Goal: Find specific page/section: Find specific page/section

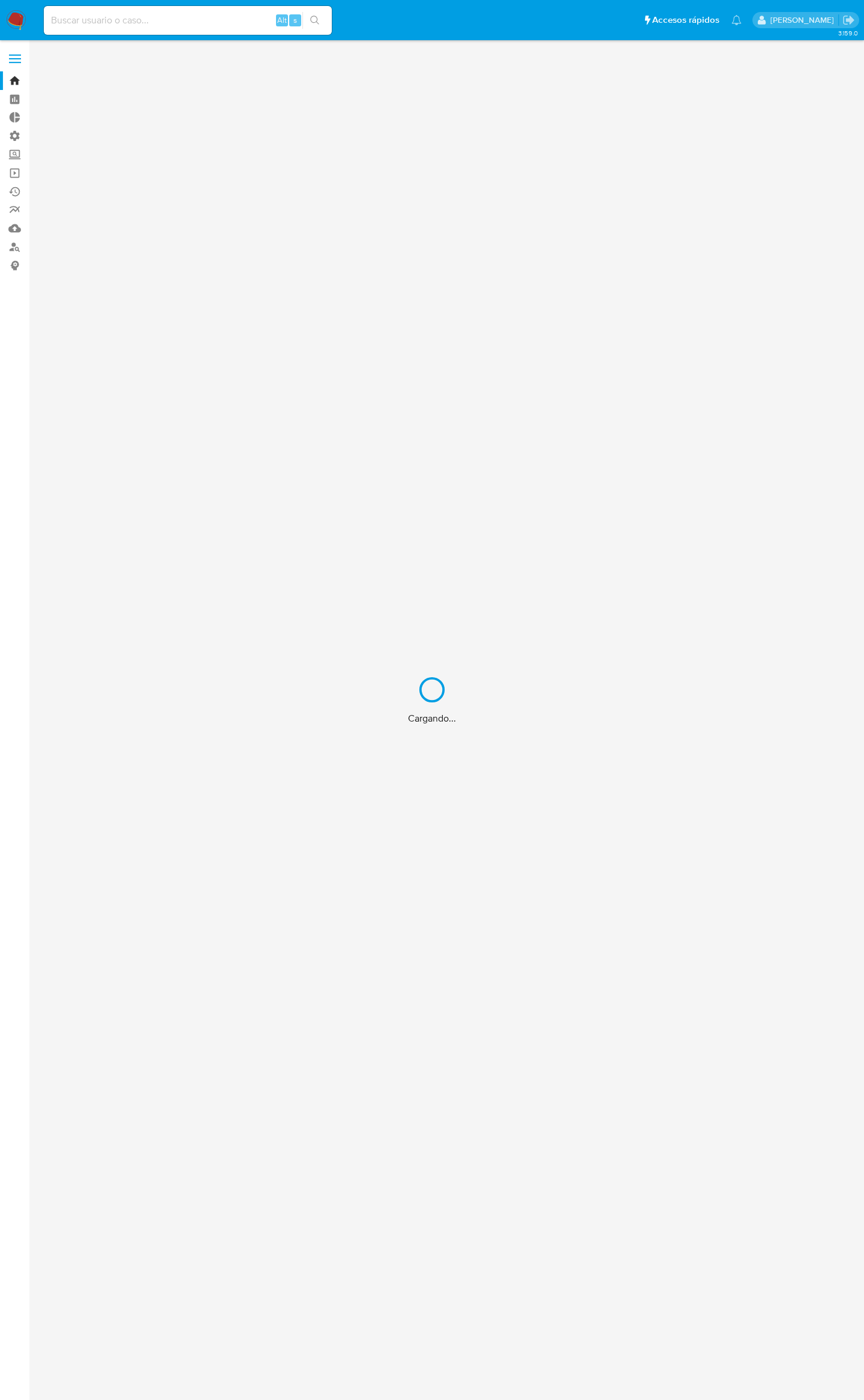
click at [215, 25] on div "Cargando..." at bounding box center [432, 700] width 864 height 1400
click at [214, 19] on div "Cargando..." at bounding box center [432, 700] width 864 height 1400
click at [220, 13] on div "Cargando..." at bounding box center [432, 700] width 864 height 1400
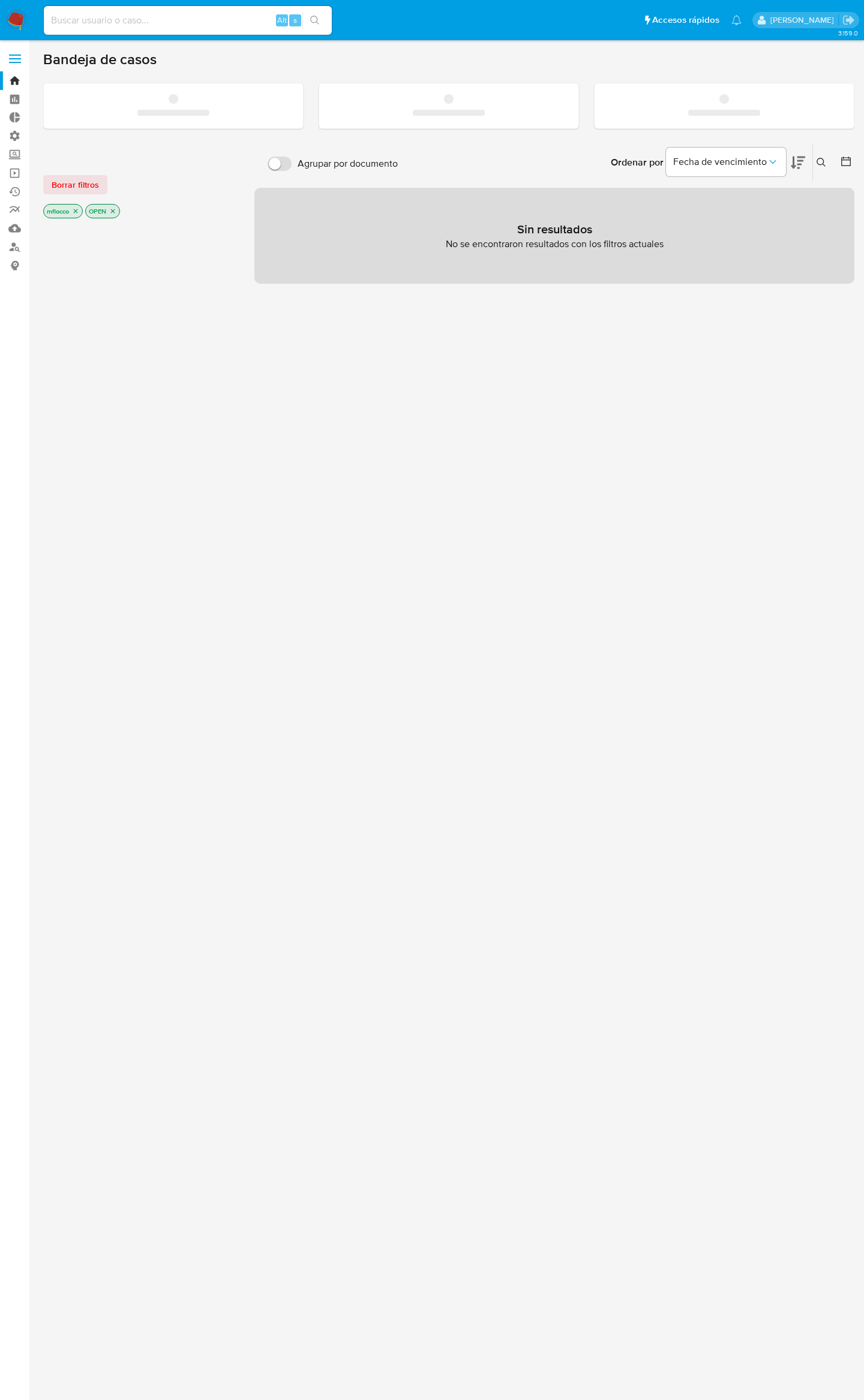
click at [130, 24] on input at bounding box center [187, 20] width 288 height 16
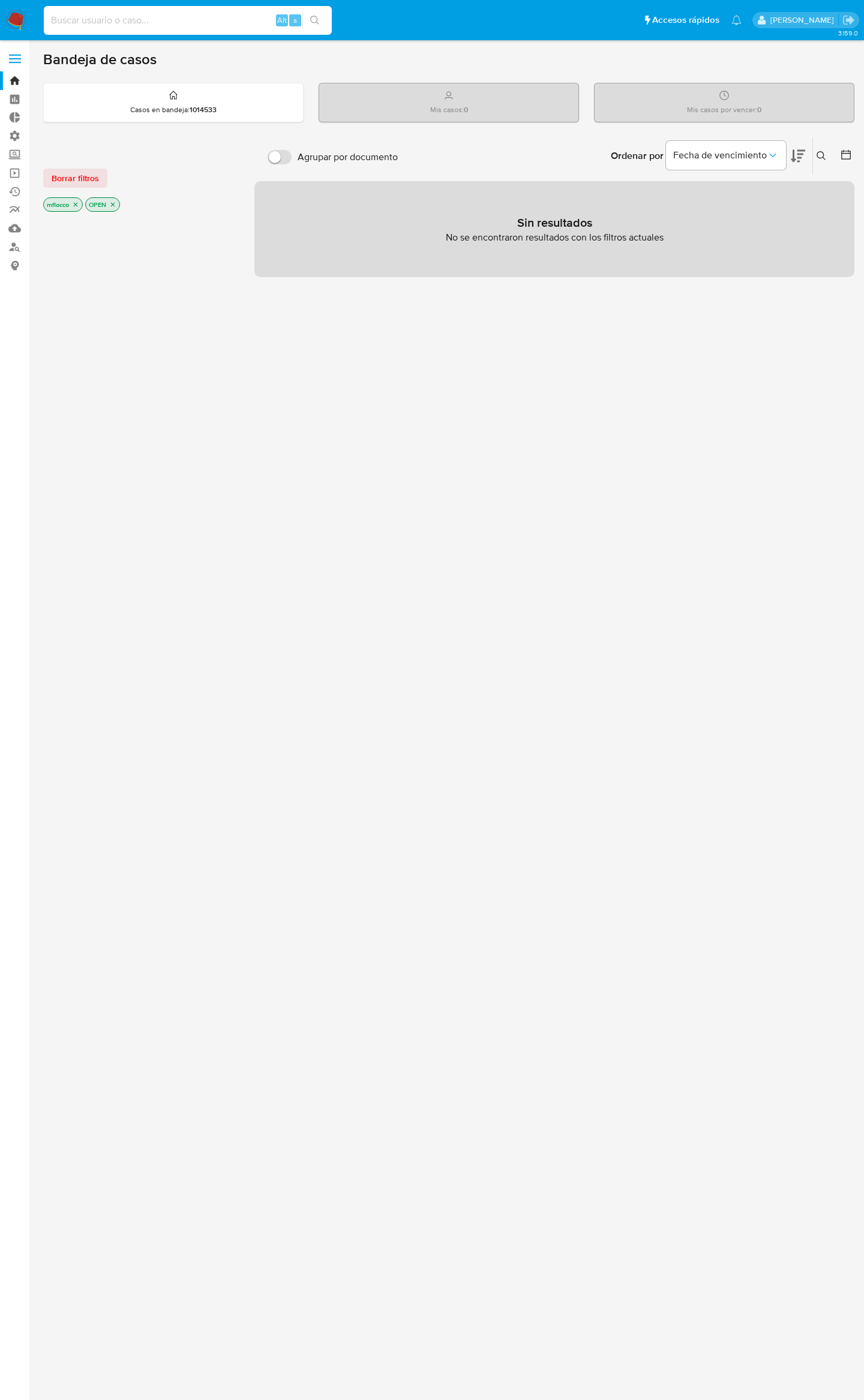
paste input "k3yp6WAEbdngY0KvFCihsfEH"
type input "k3yp6WAEbdngY0KvFCihsfEH"
click at [317, 22] on icon "search-icon" at bounding box center [314, 20] width 9 height 9
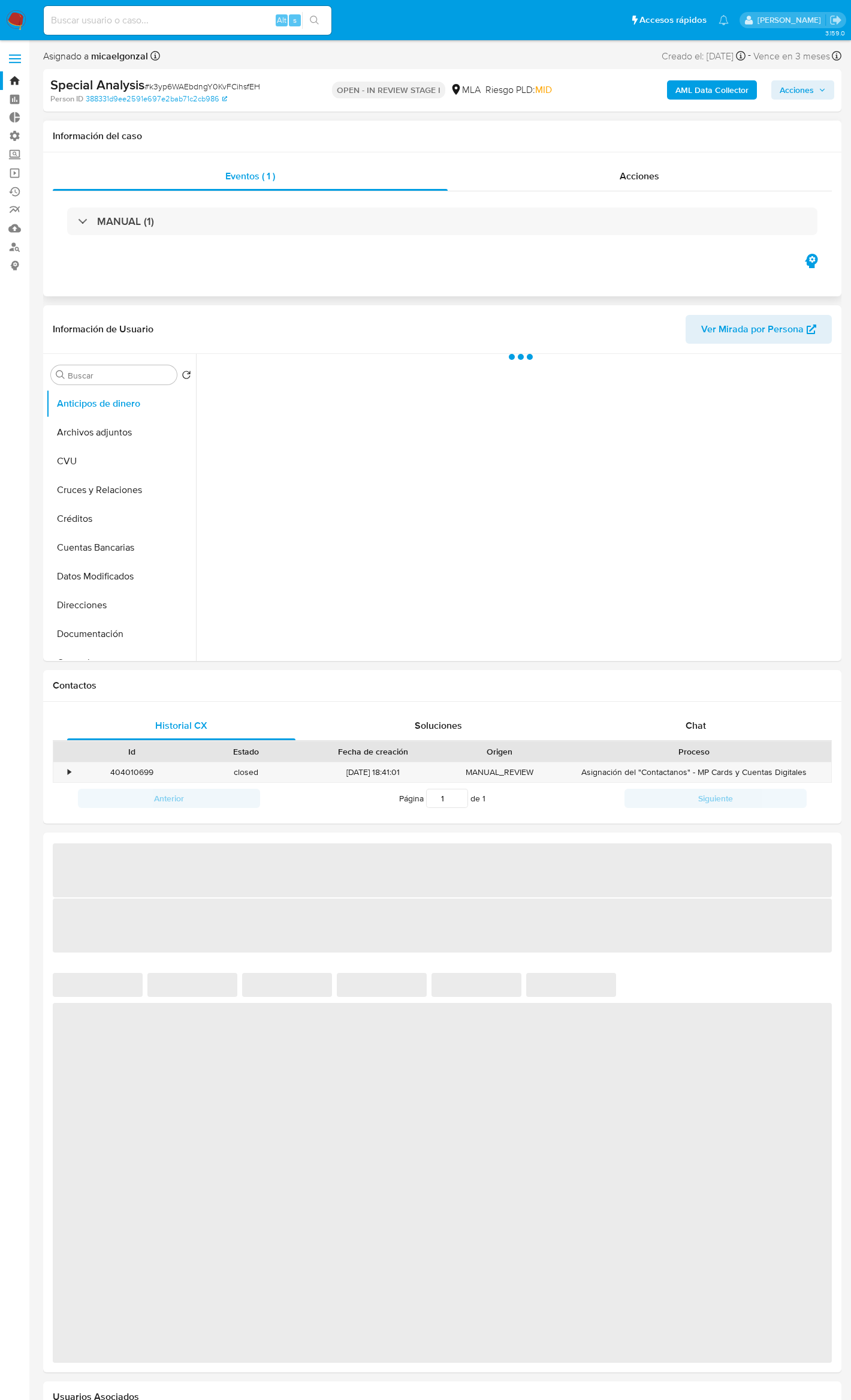
select select "10"
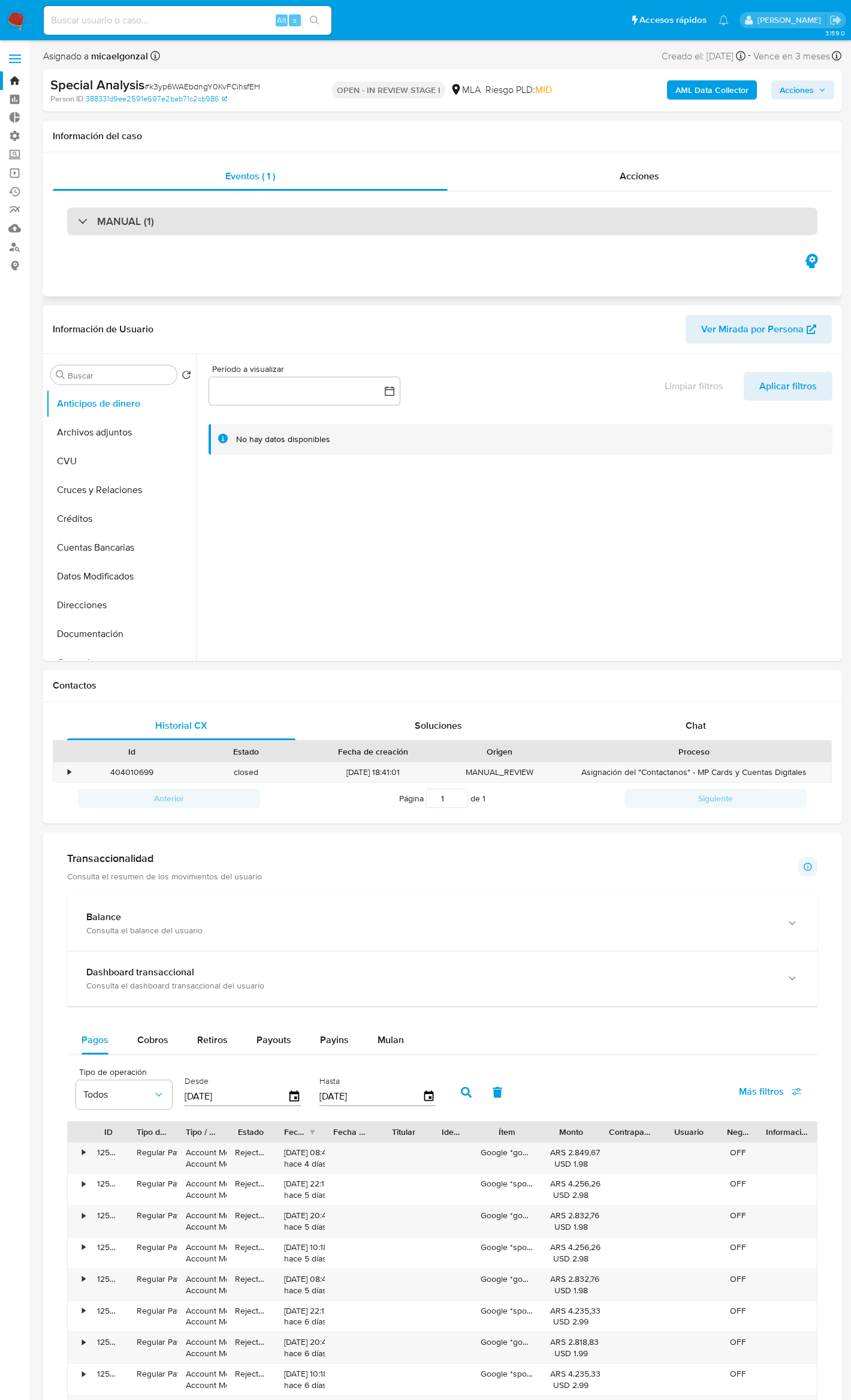
click at [122, 224] on h3 "MANUAL (1)" at bounding box center [125, 221] width 57 height 13
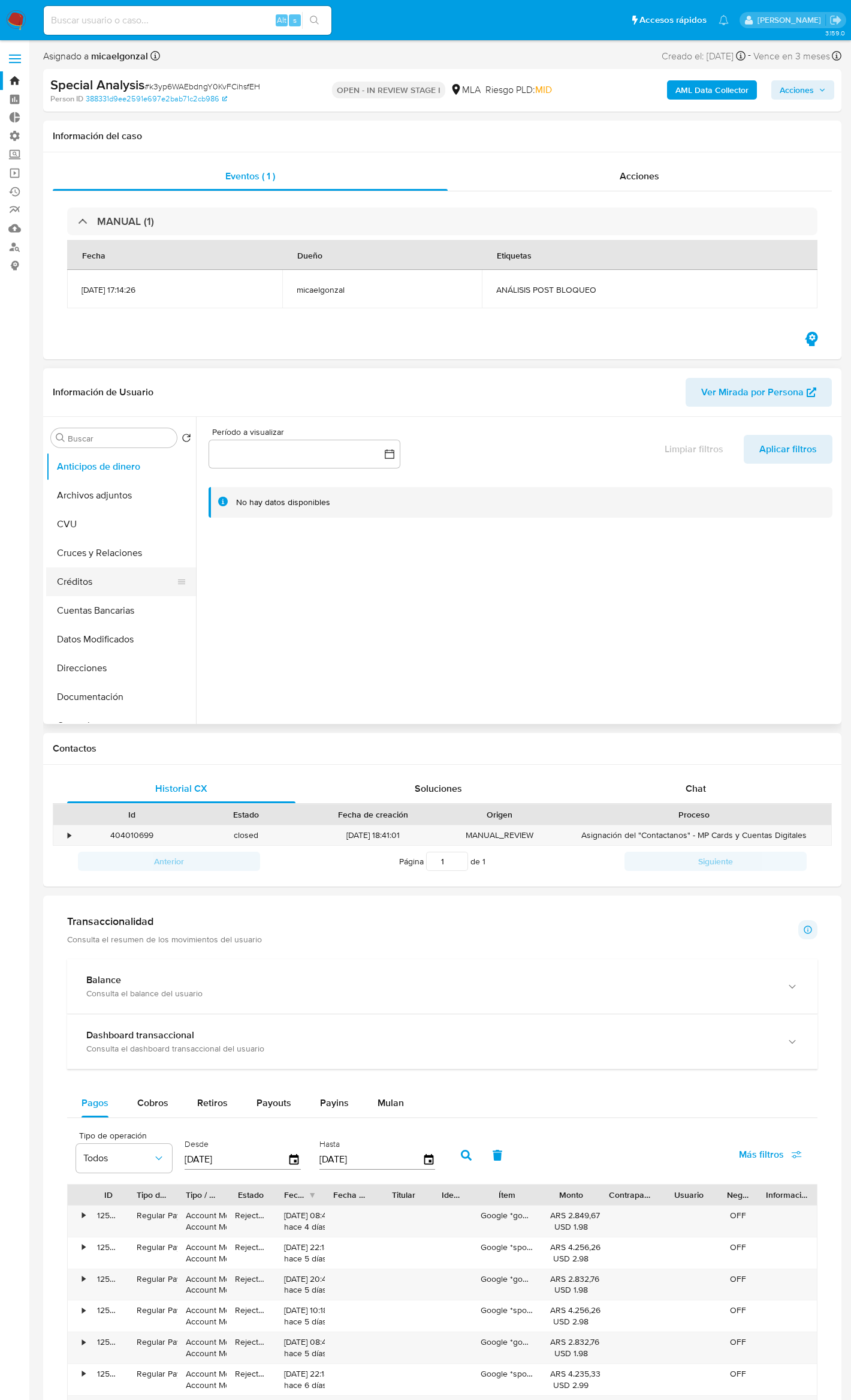
scroll to position [80, 0]
click at [126, 698] on button "Historial Riesgo PLD" at bounding box center [116, 703] width 140 height 29
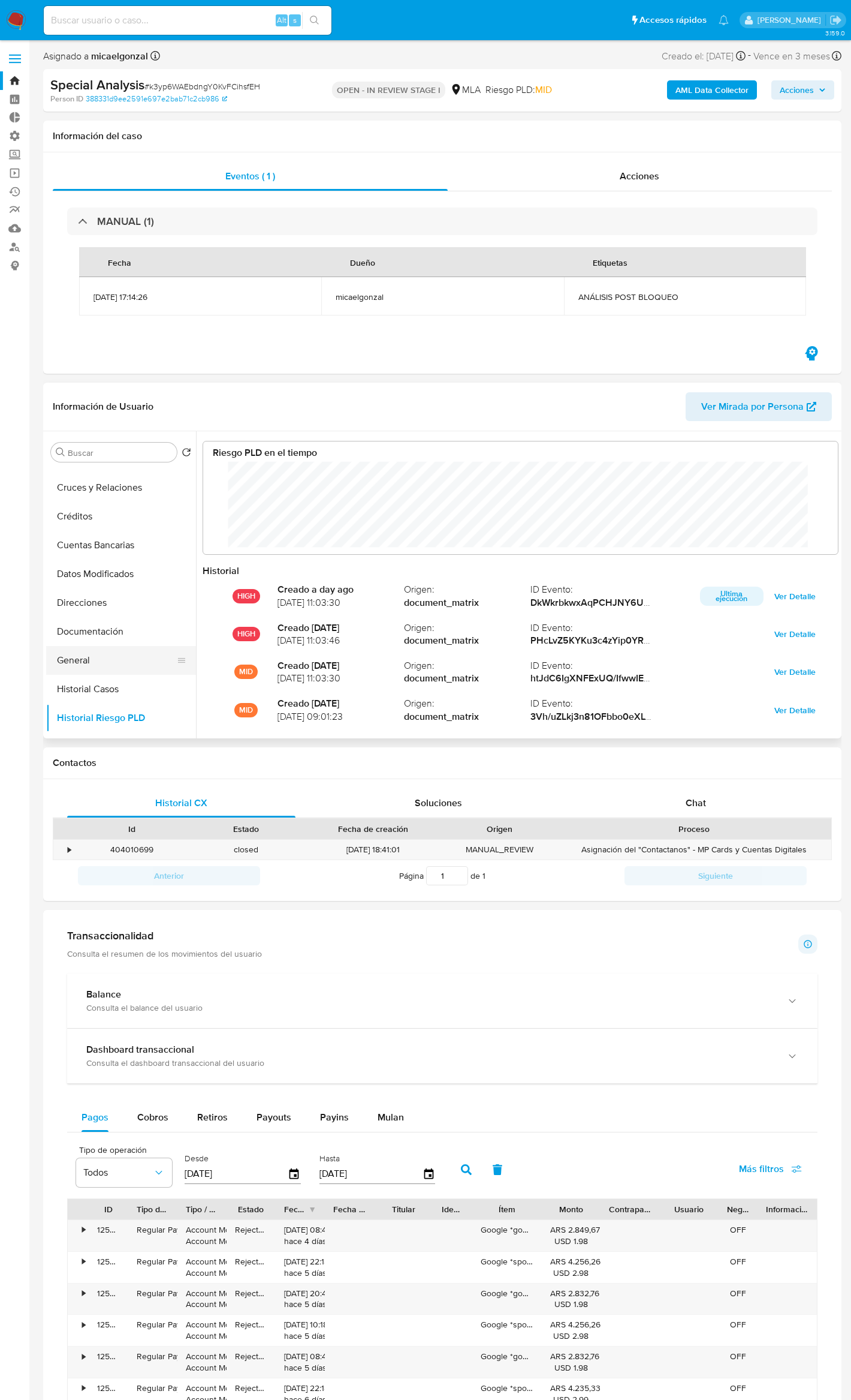
scroll to position [89, 609]
click at [117, 695] on button "Historial Casos" at bounding box center [116, 689] width 140 height 29
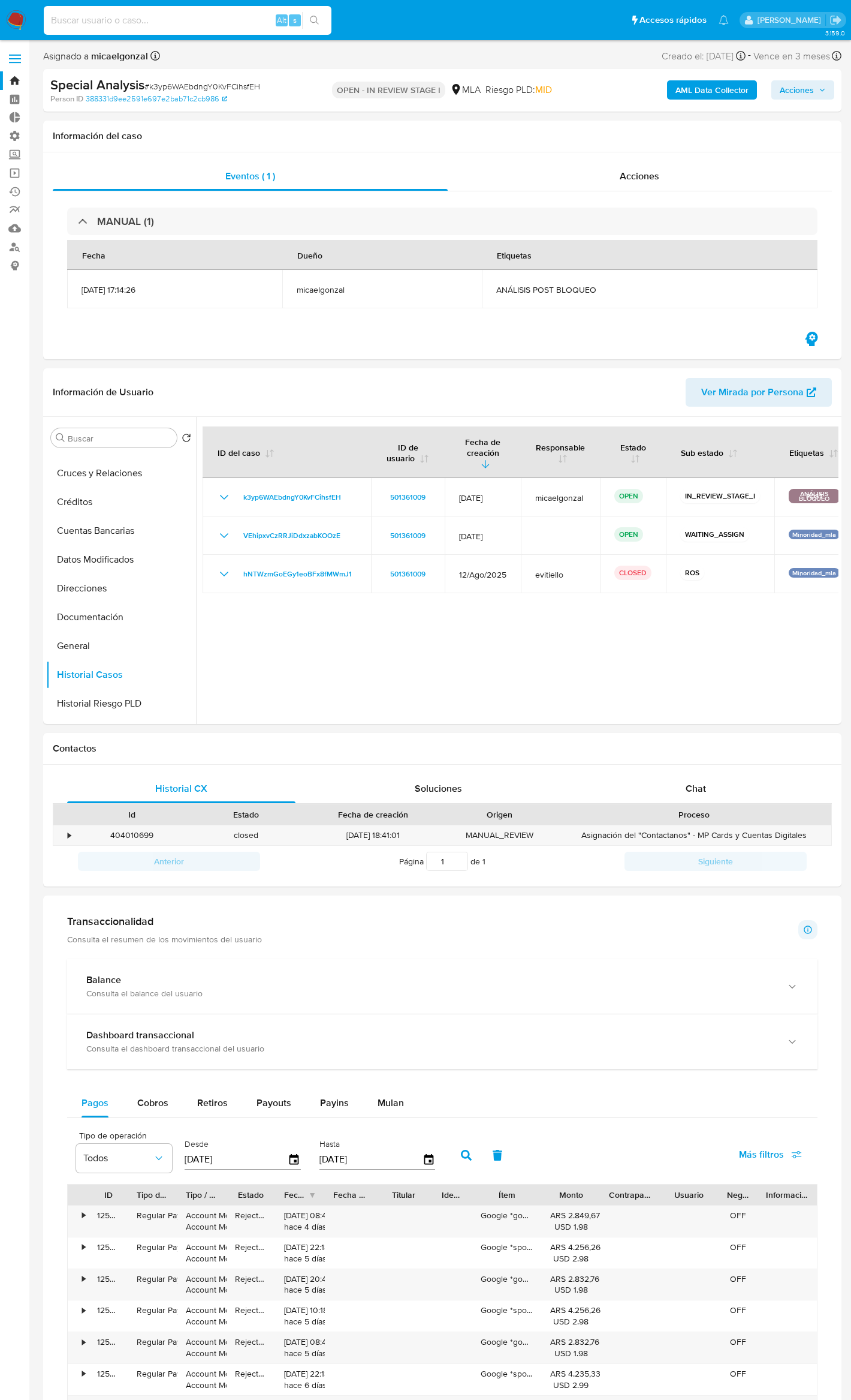
click at [143, 13] on input at bounding box center [187, 20] width 288 height 16
paste input "501361009"
type input "501361009"
click at [315, 20] on icon "search-icon" at bounding box center [315, 21] width 10 height 10
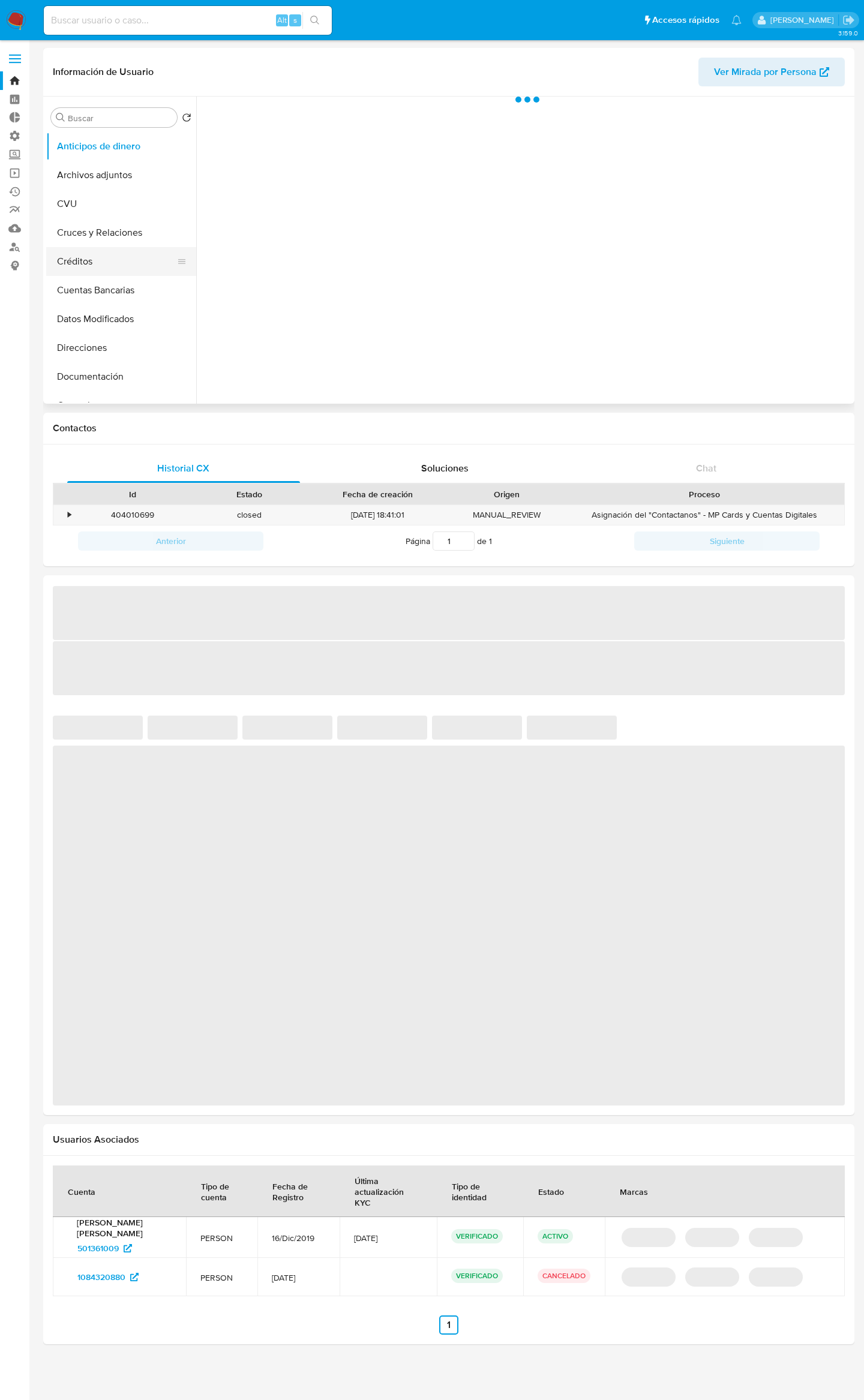
select select "10"
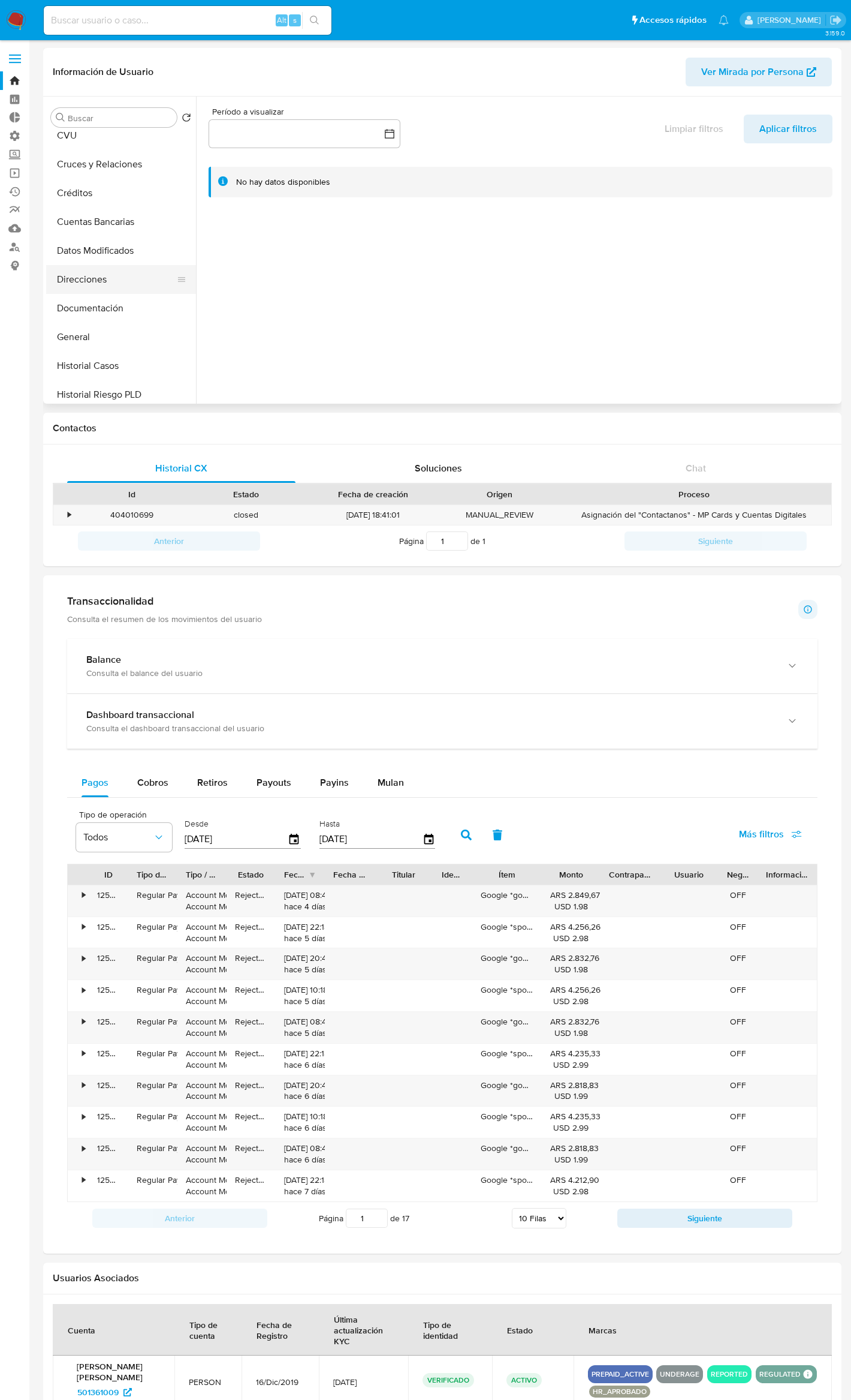
scroll to position [159, 0]
click at [132, 269] on button "Historial Casos" at bounding box center [116, 274] width 140 height 29
